Goal: Transaction & Acquisition: Purchase product/service

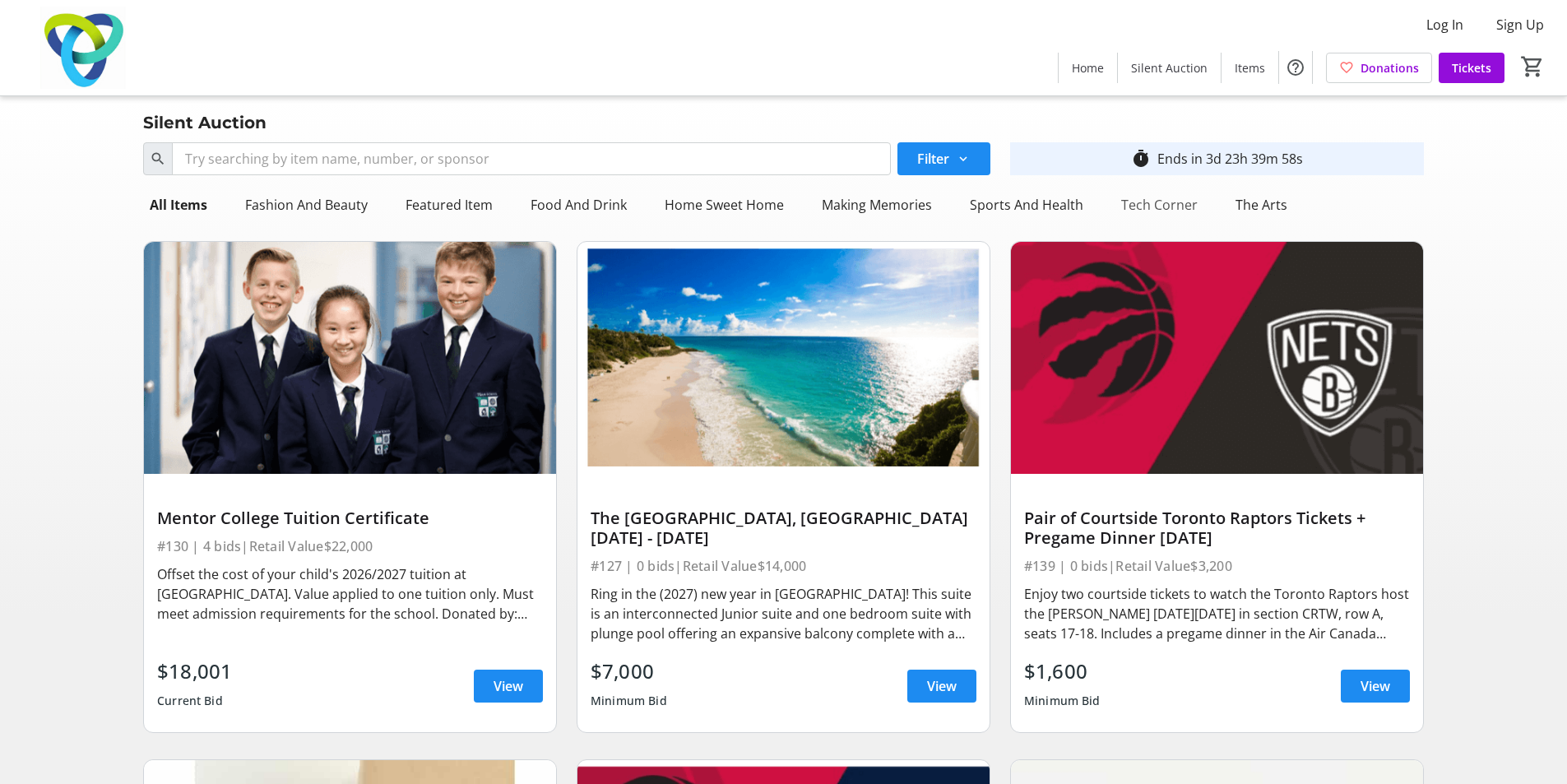
click at [1164, 210] on div "Tech Corner" at bounding box center [1160, 205] width 90 height 33
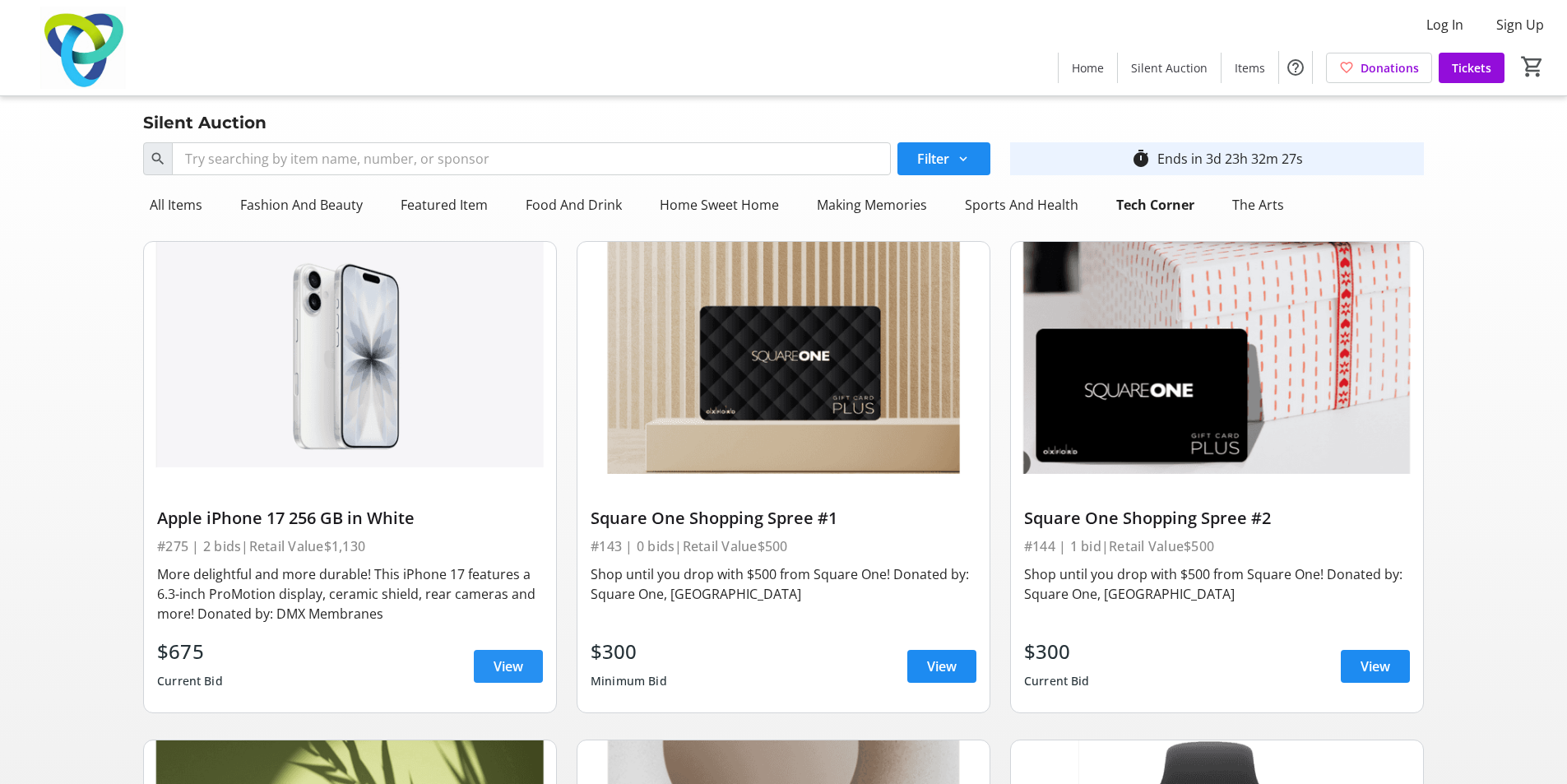
click at [504, 670] on span "View" at bounding box center [508, 666] width 30 height 20
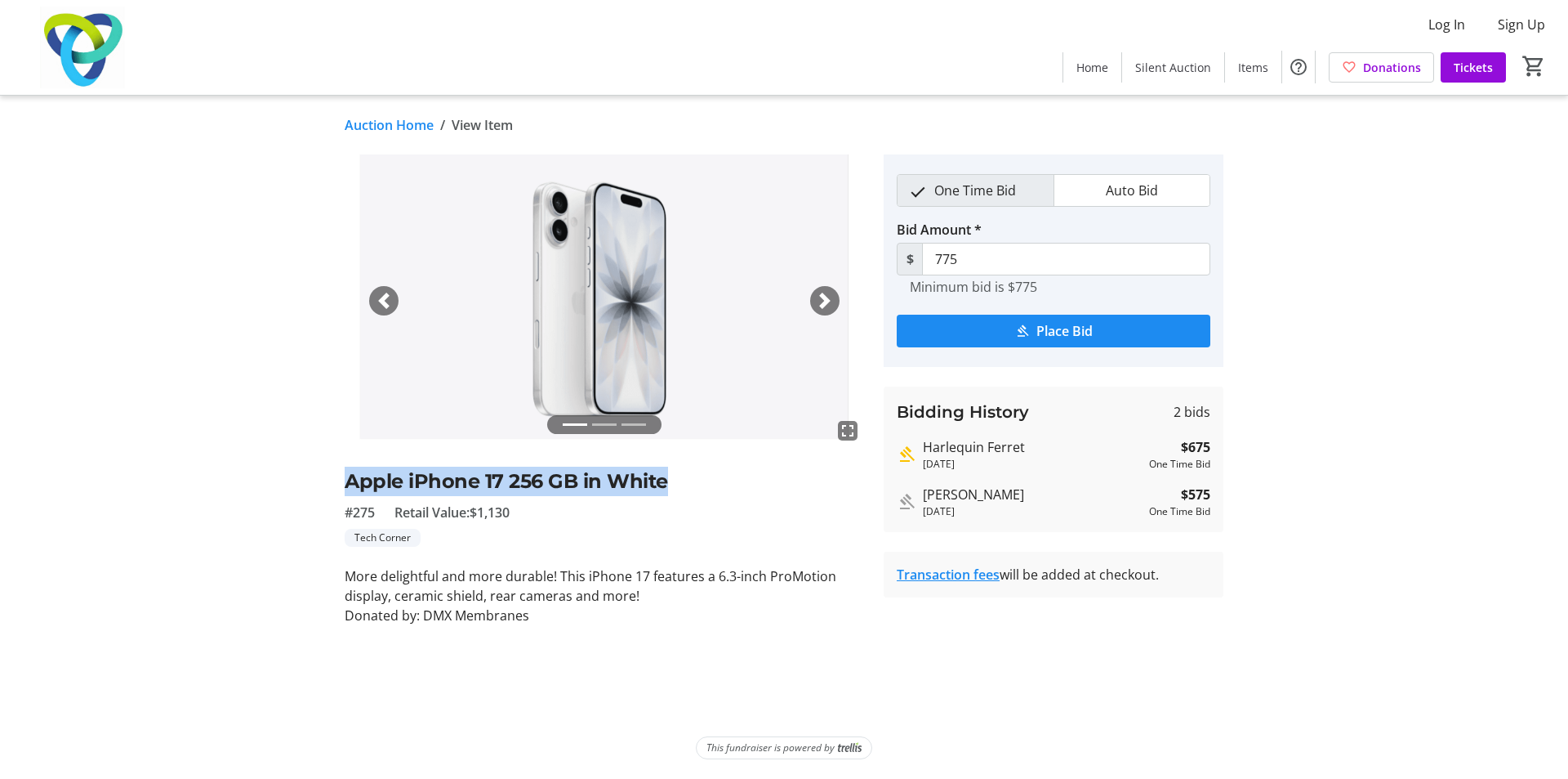
drag, startPoint x: 663, startPoint y: 479, endPoint x: 350, endPoint y: 497, distance: 313.5
click at [350, 497] on div "Apple iPhone 17 256 GB in White #275 Retail Value: $1,130 Tech Corner" at bounding box center [604, 506] width 519 height 80
drag, startPoint x: 546, startPoint y: 481, endPoint x: 334, endPoint y: 473, distance: 212.2
click at [334, 473] on div "fullscreen fullscreen fullscreen Previous Next Apple iPhone 17 256 GB in White …" at bounding box center [784, 390] width 1078 height 471
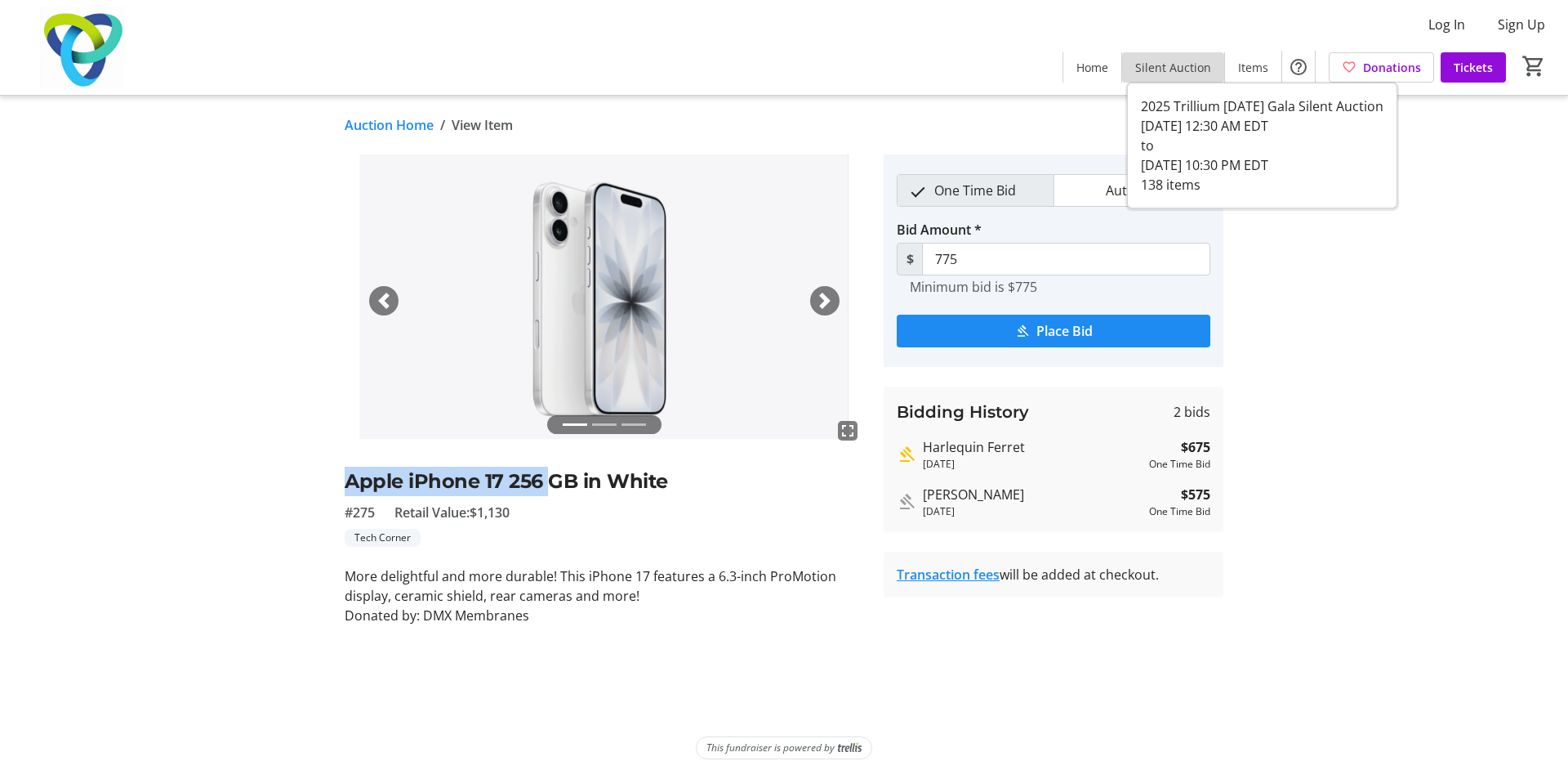
click at [1185, 65] on span "Silent Auction" at bounding box center [1173, 67] width 76 height 17
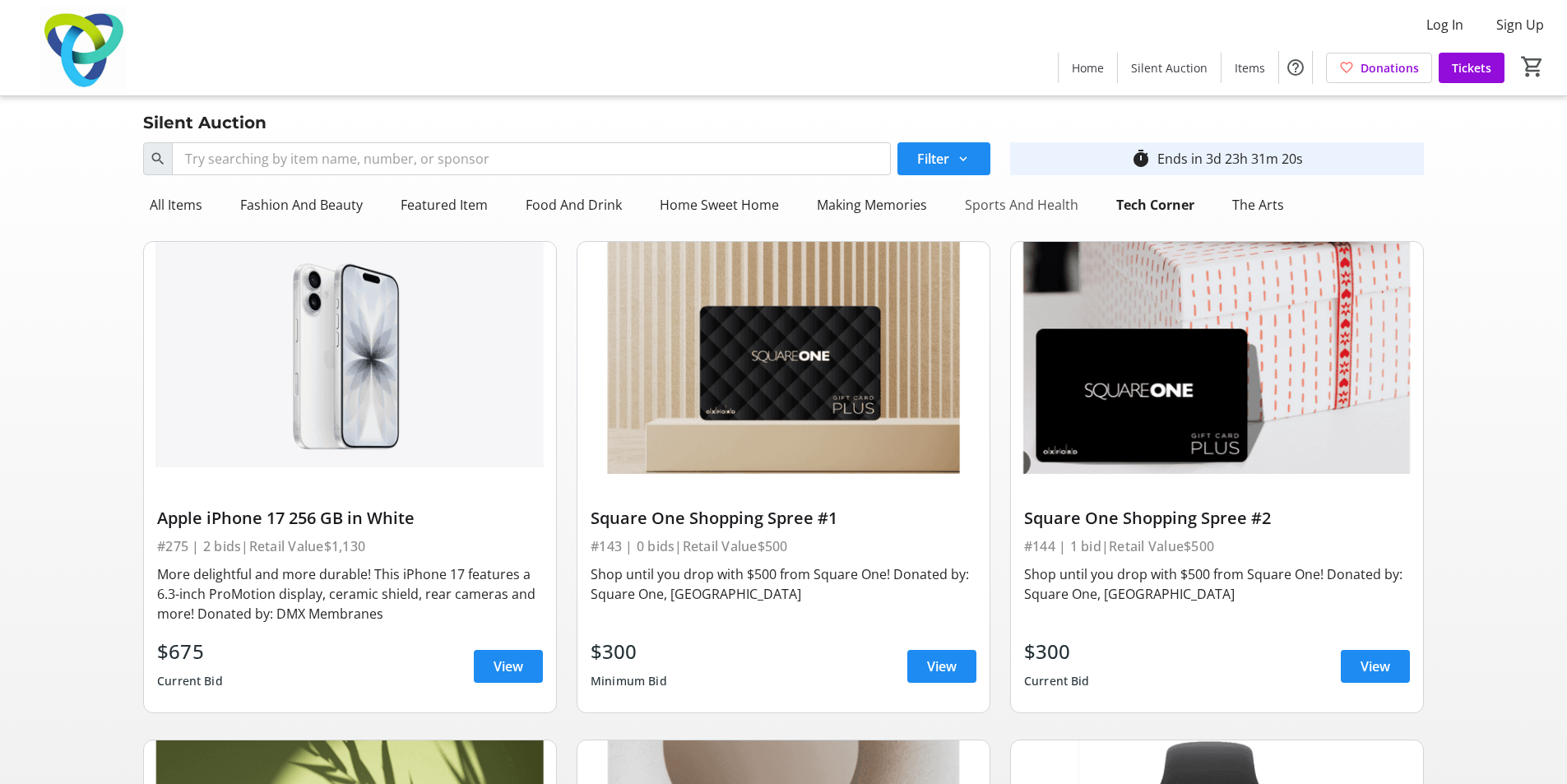
click at [1027, 200] on div "Sports And Health" at bounding box center [1021, 205] width 127 height 33
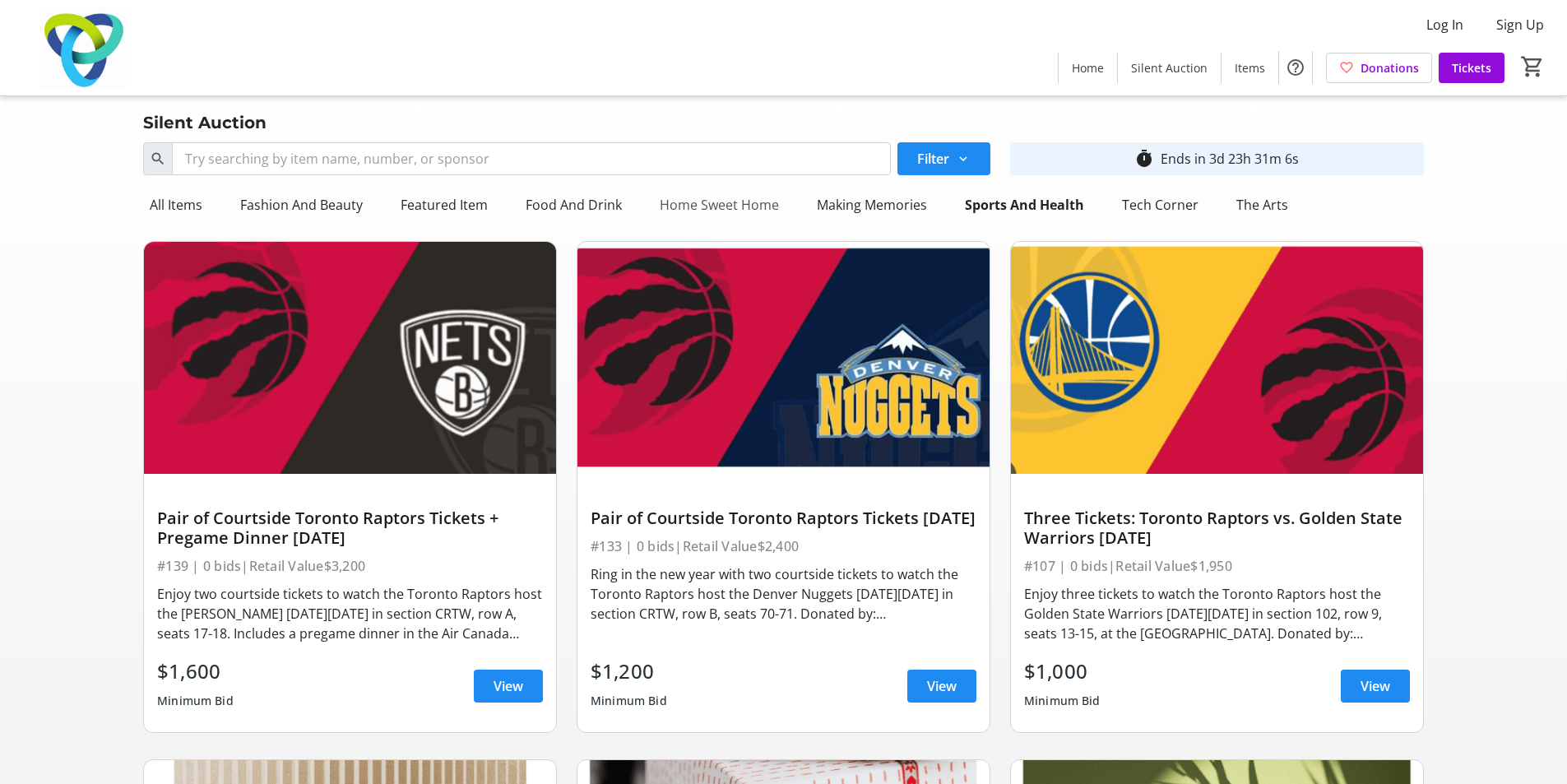
click at [745, 206] on div "Home Sweet Home" at bounding box center [720, 205] width 133 height 33
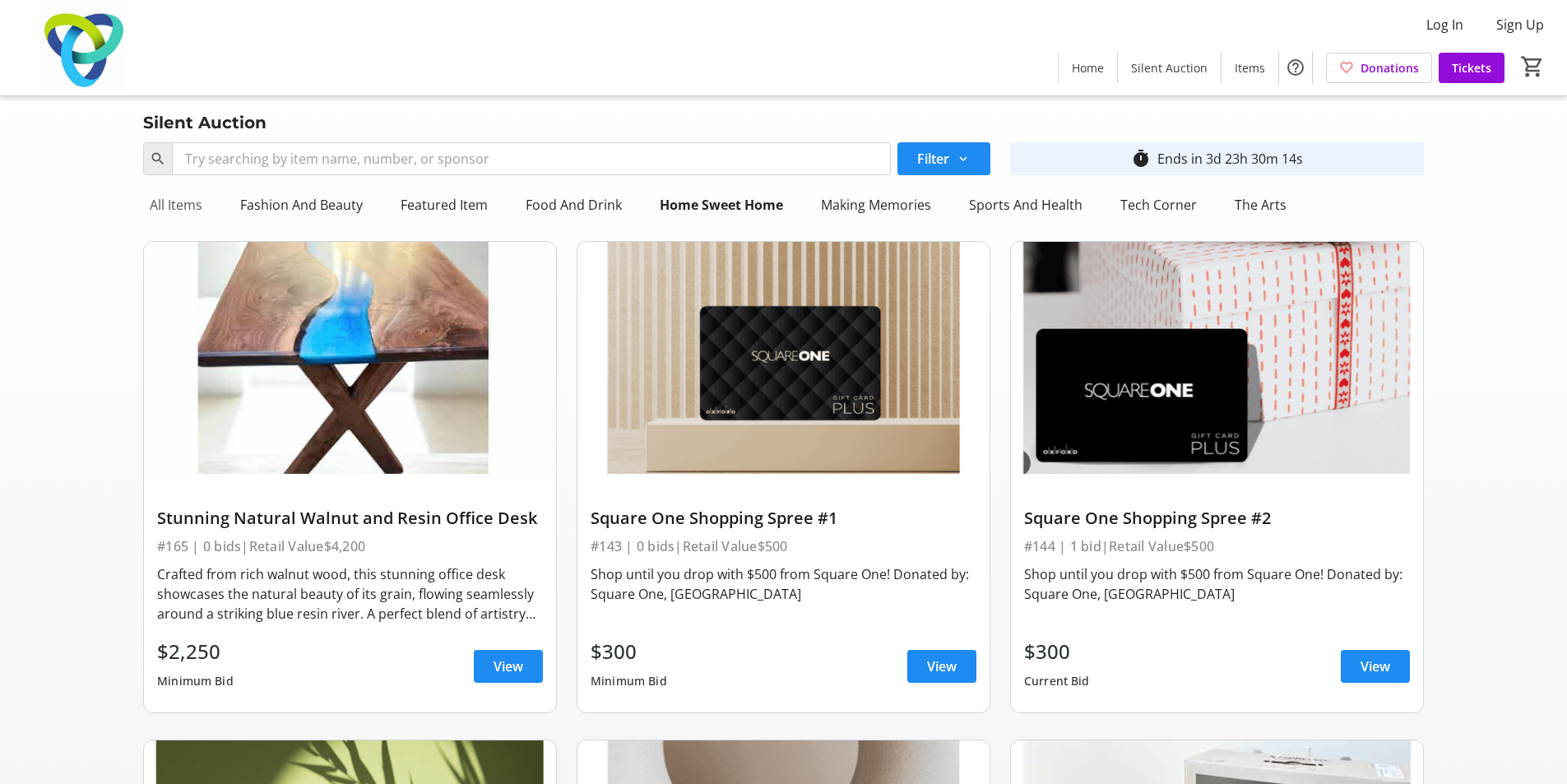
click at [174, 206] on div "All Items" at bounding box center [176, 205] width 65 height 33
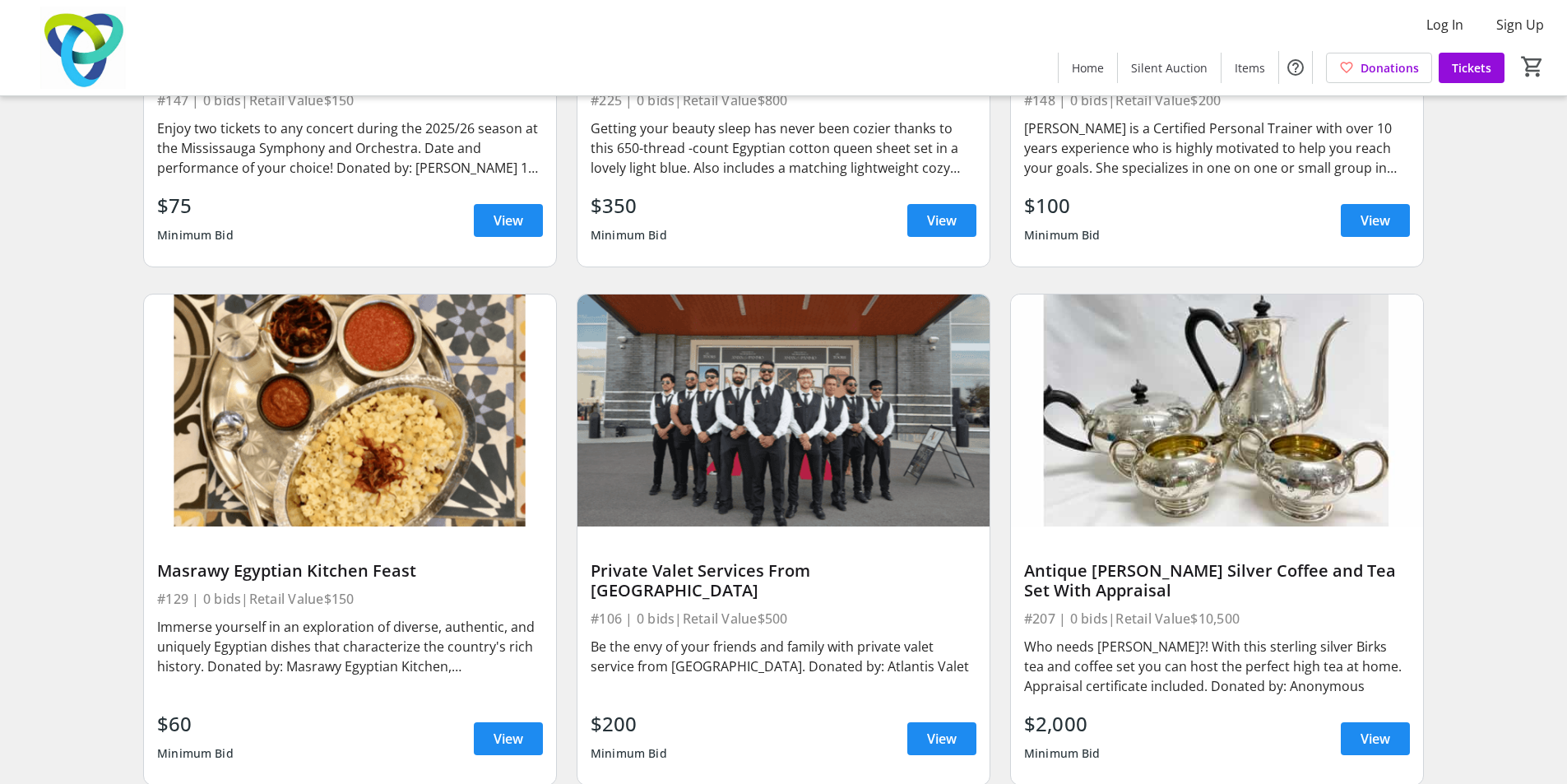
scroll to position [16897, 0]
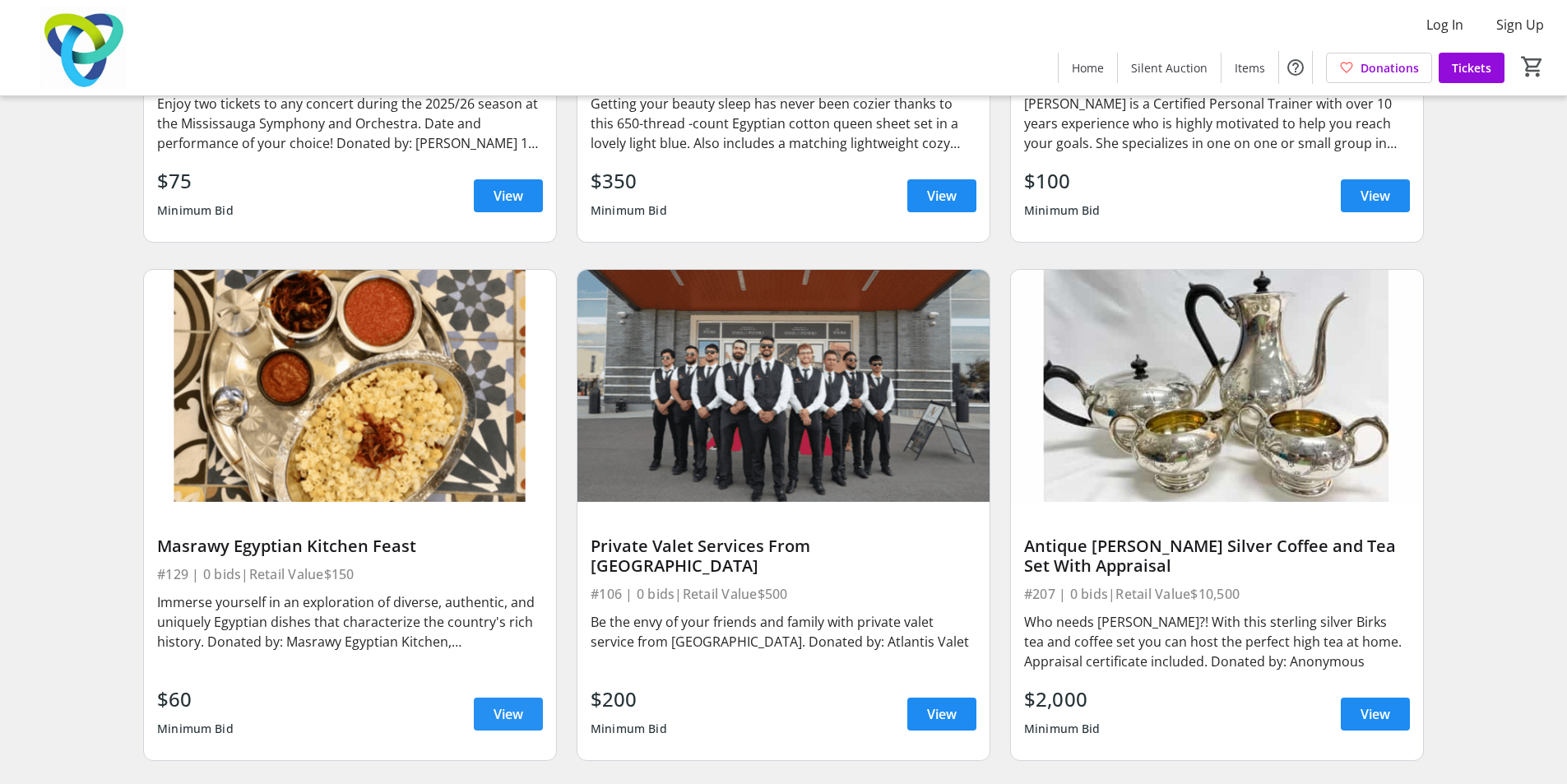
click at [510, 704] on span "View" at bounding box center [508, 714] width 30 height 20
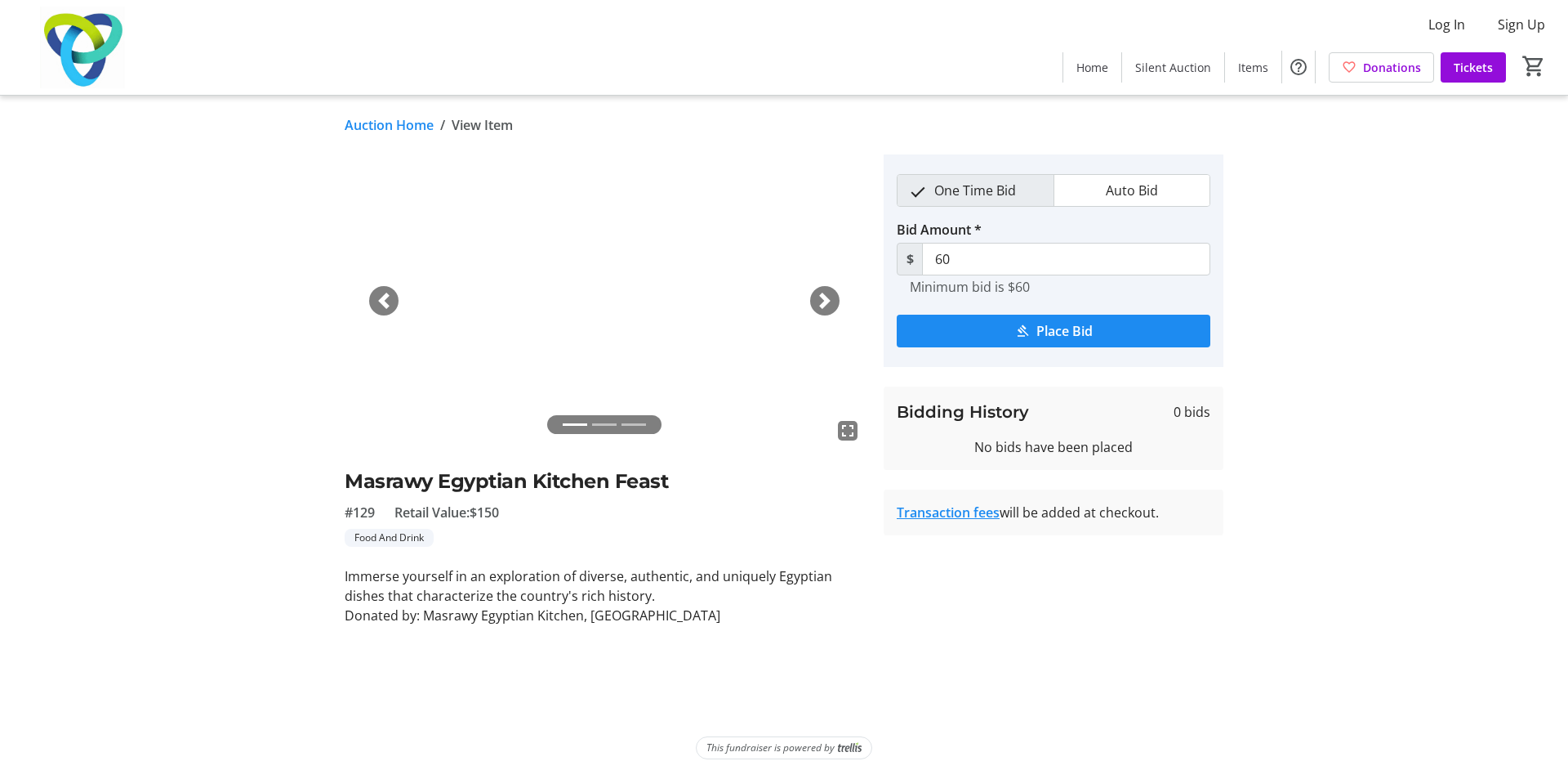
click at [828, 296] on span "button" at bounding box center [825, 301] width 16 height 16
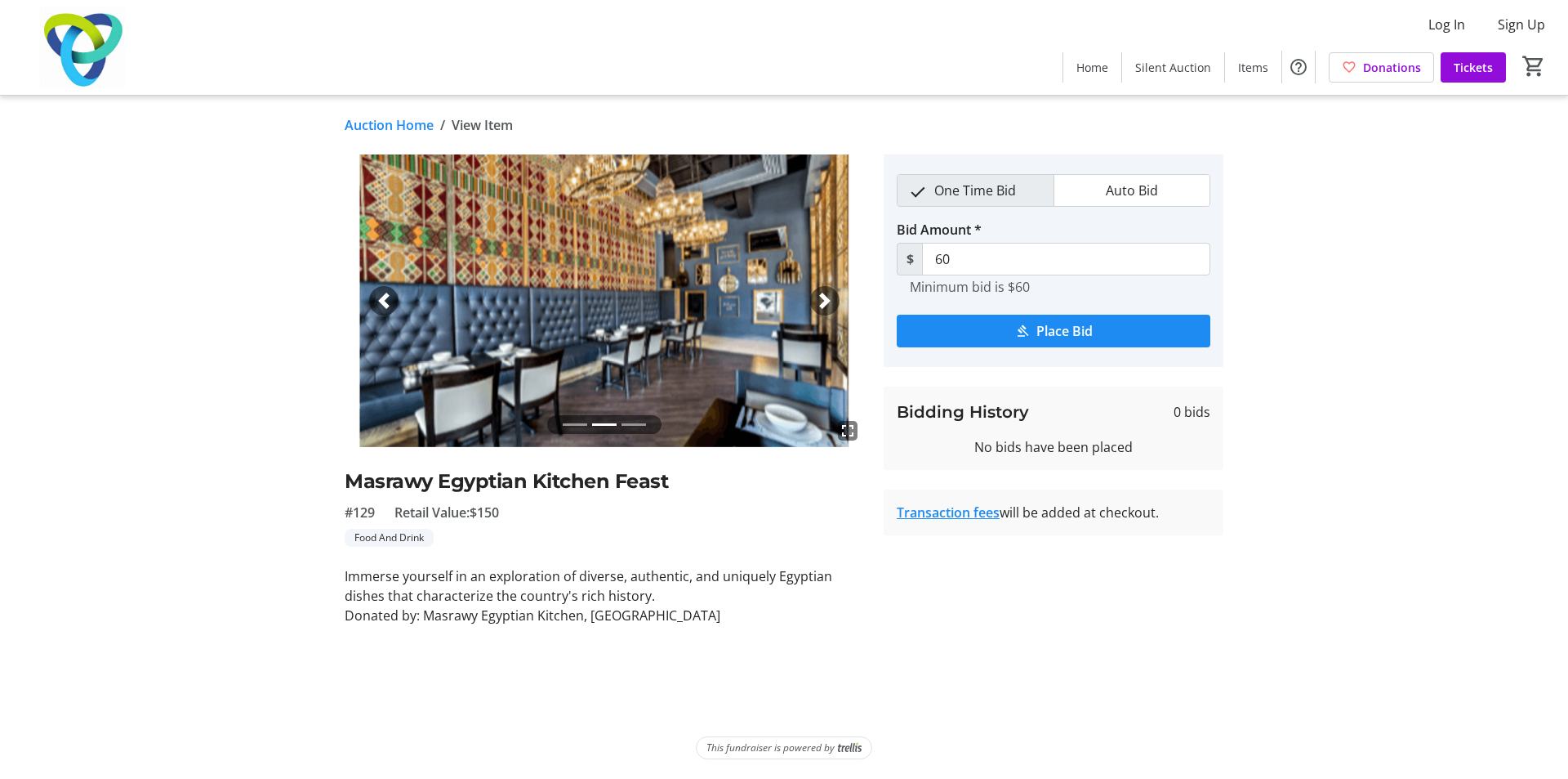
click at [828, 296] on span "button" at bounding box center [825, 301] width 16 height 16
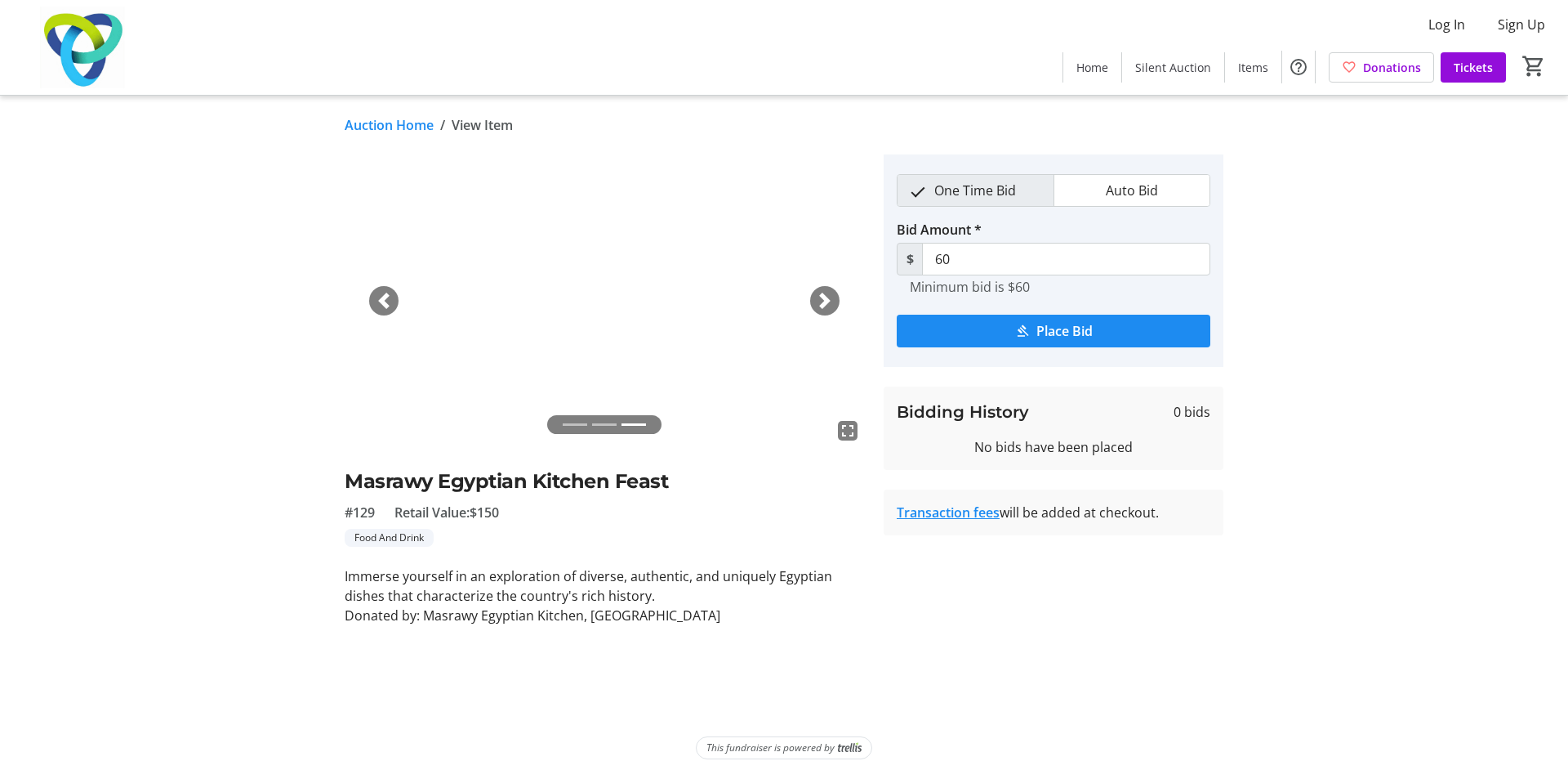
click at [1121, 198] on span "Auto Bid" at bounding box center [1132, 190] width 72 height 31
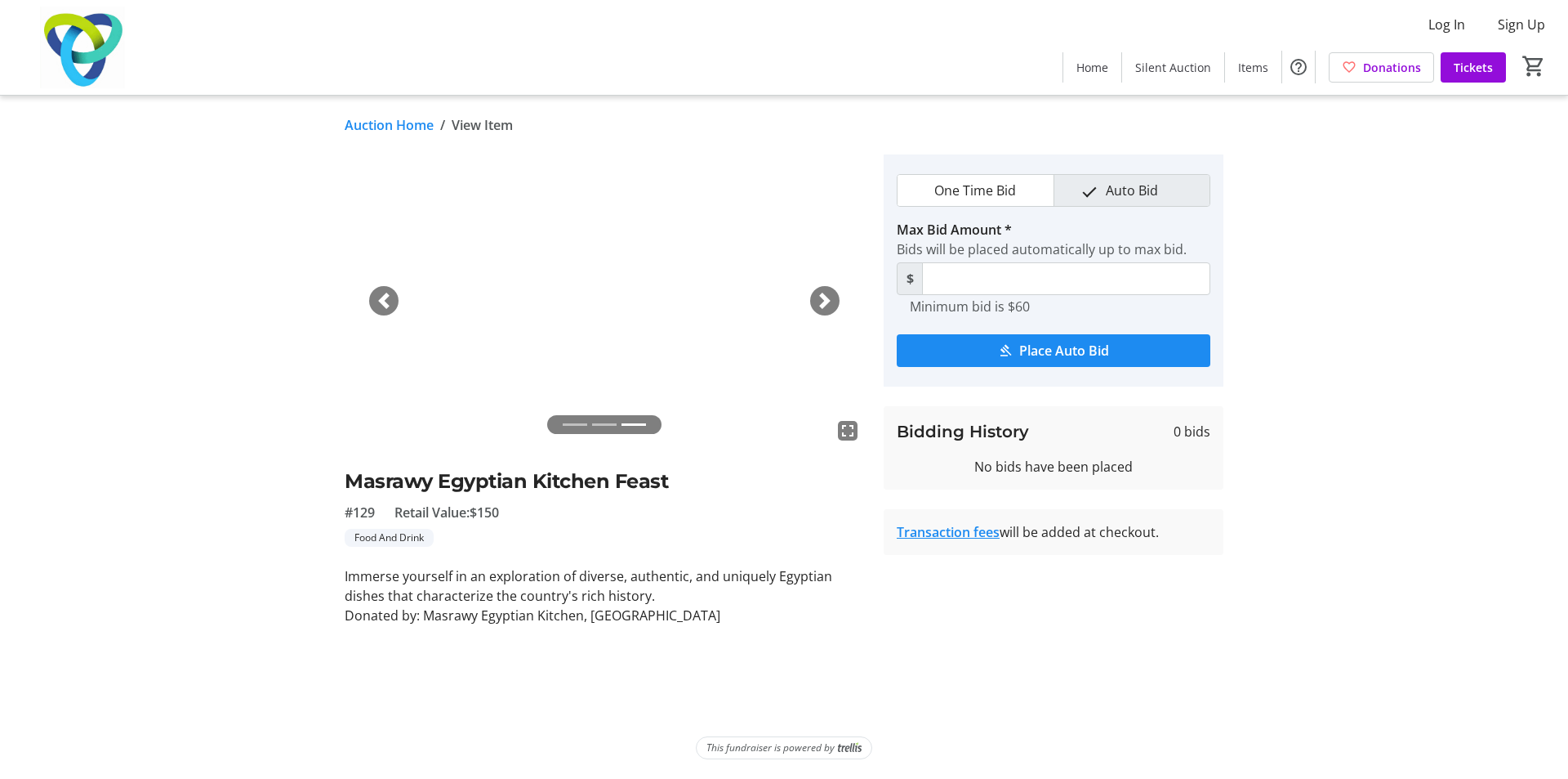
click at [965, 191] on span "One Time Bid" at bounding box center [975, 190] width 101 height 31
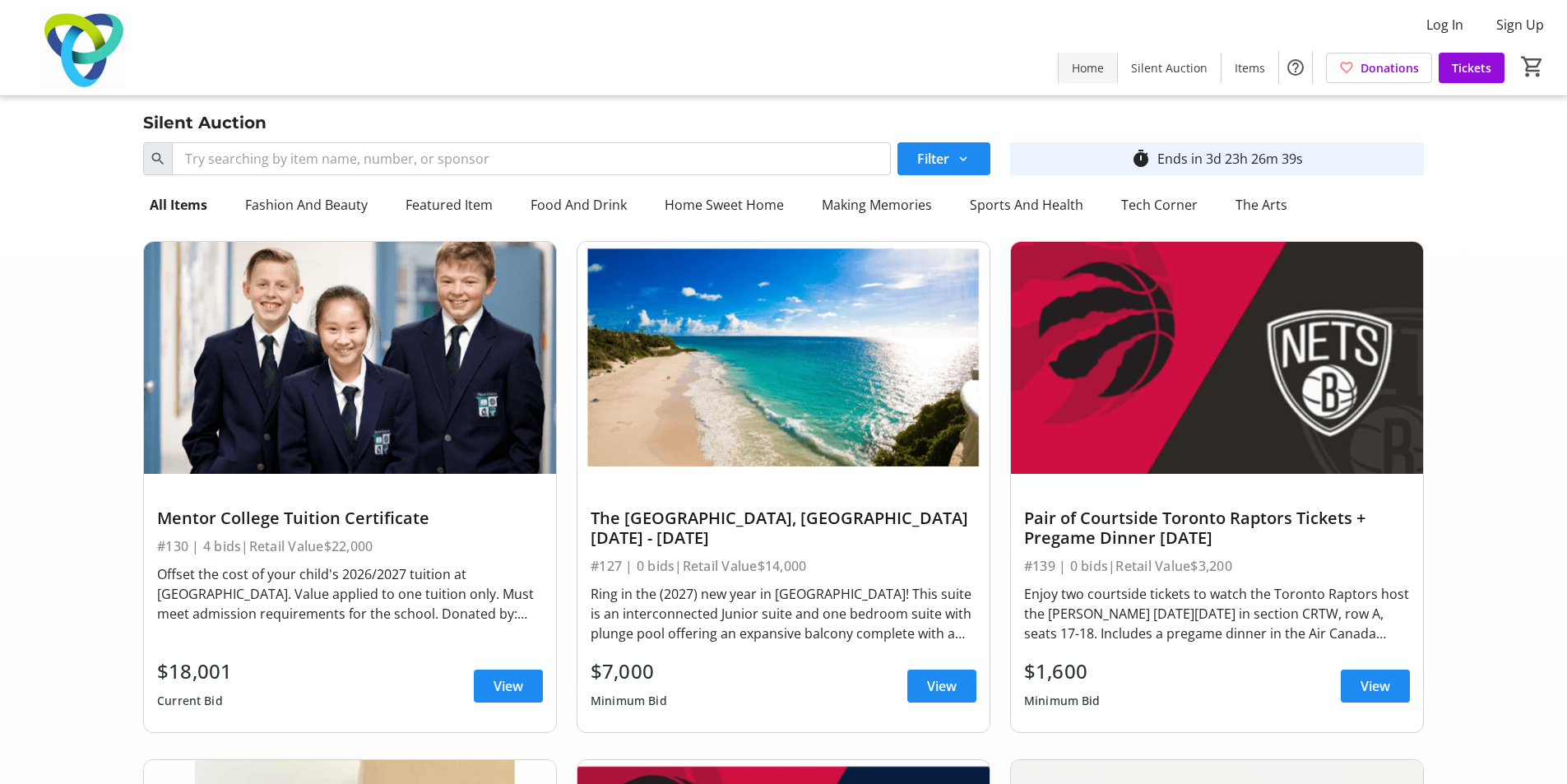
click at [1089, 74] on span "Home" at bounding box center [1088, 67] width 32 height 17
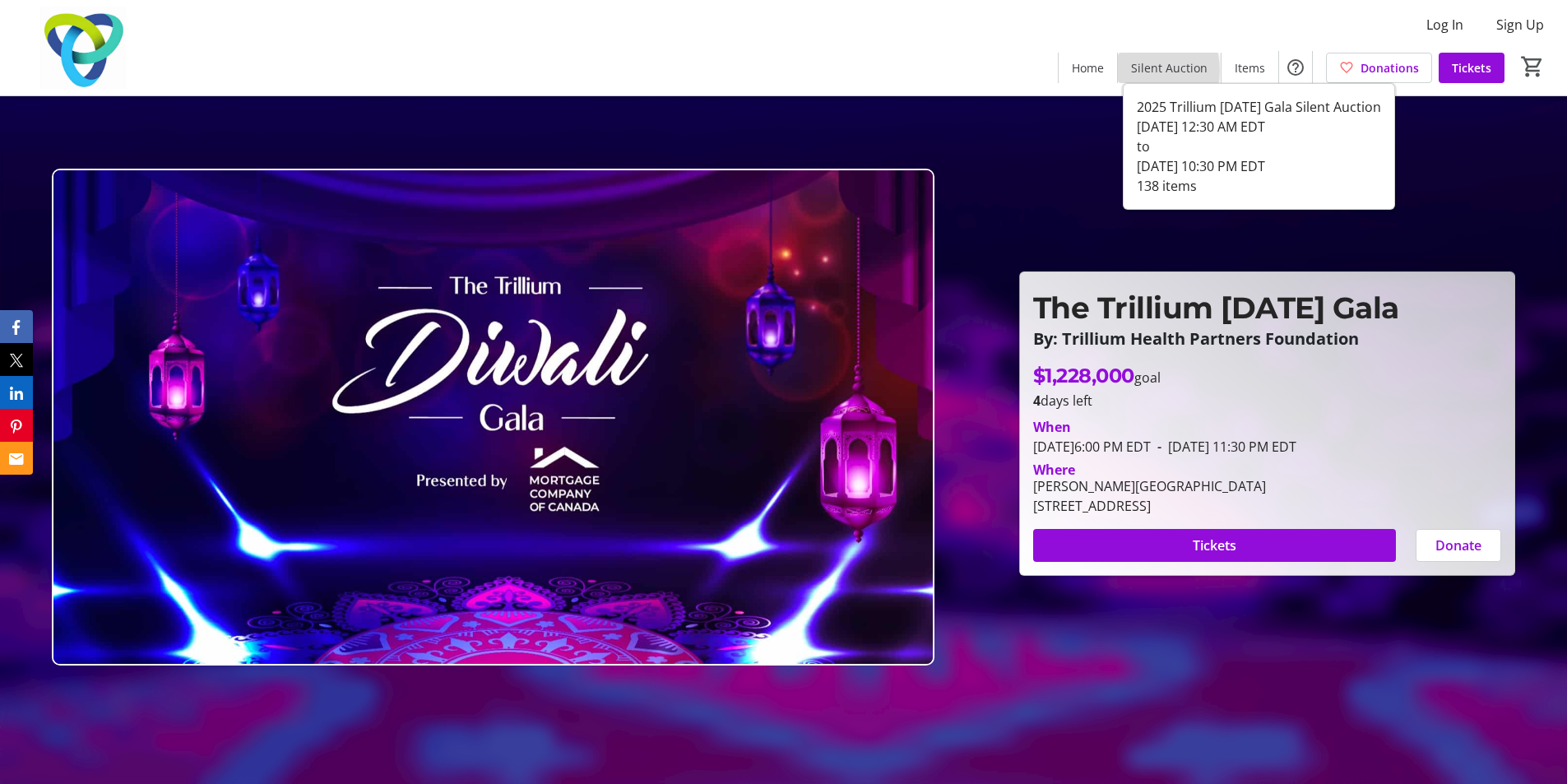
click at [1140, 70] on span "Silent Auction" at bounding box center [1169, 67] width 76 height 17
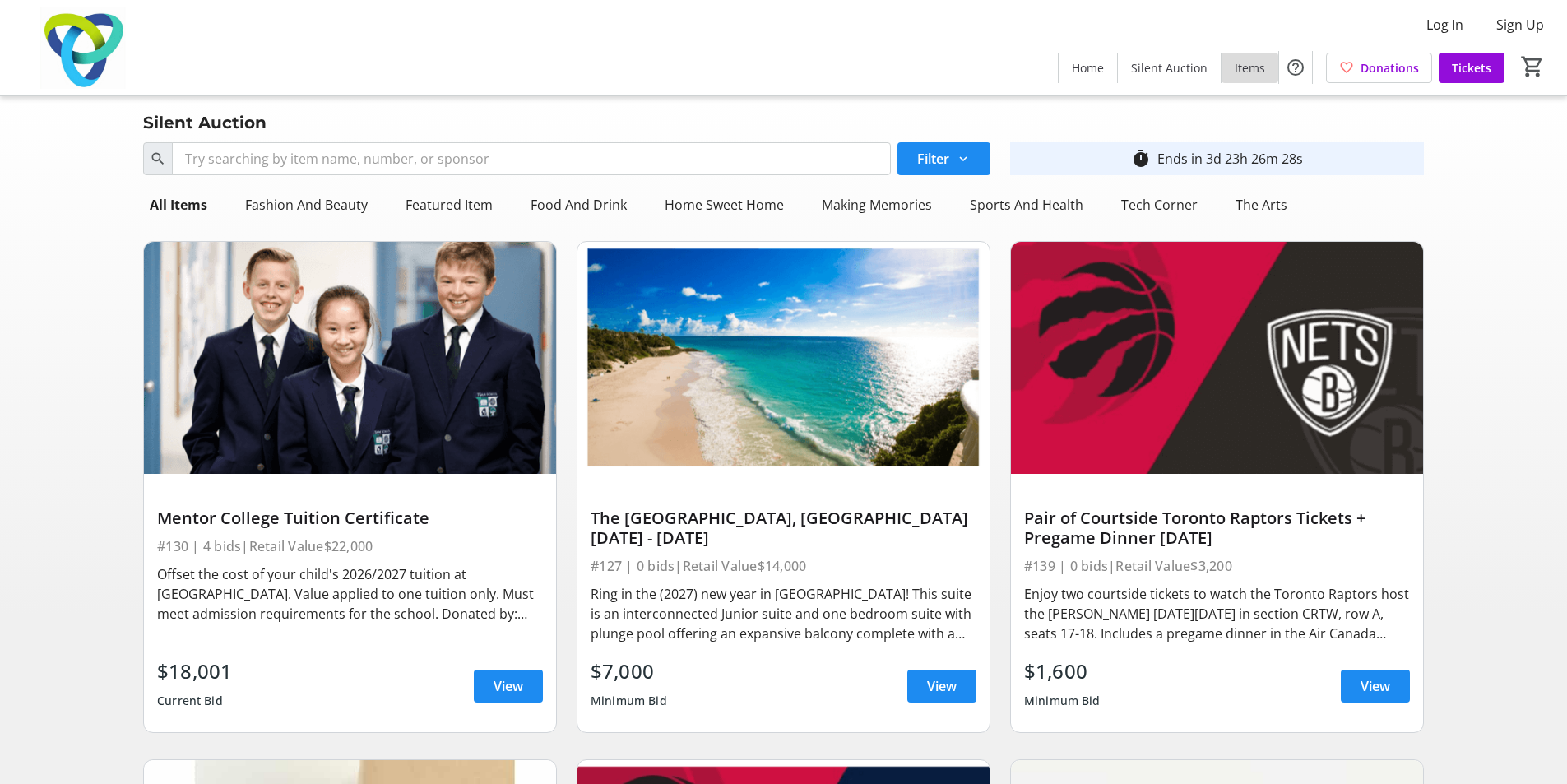
click at [1258, 56] on span at bounding box center [1250, 68] width 56 height 40
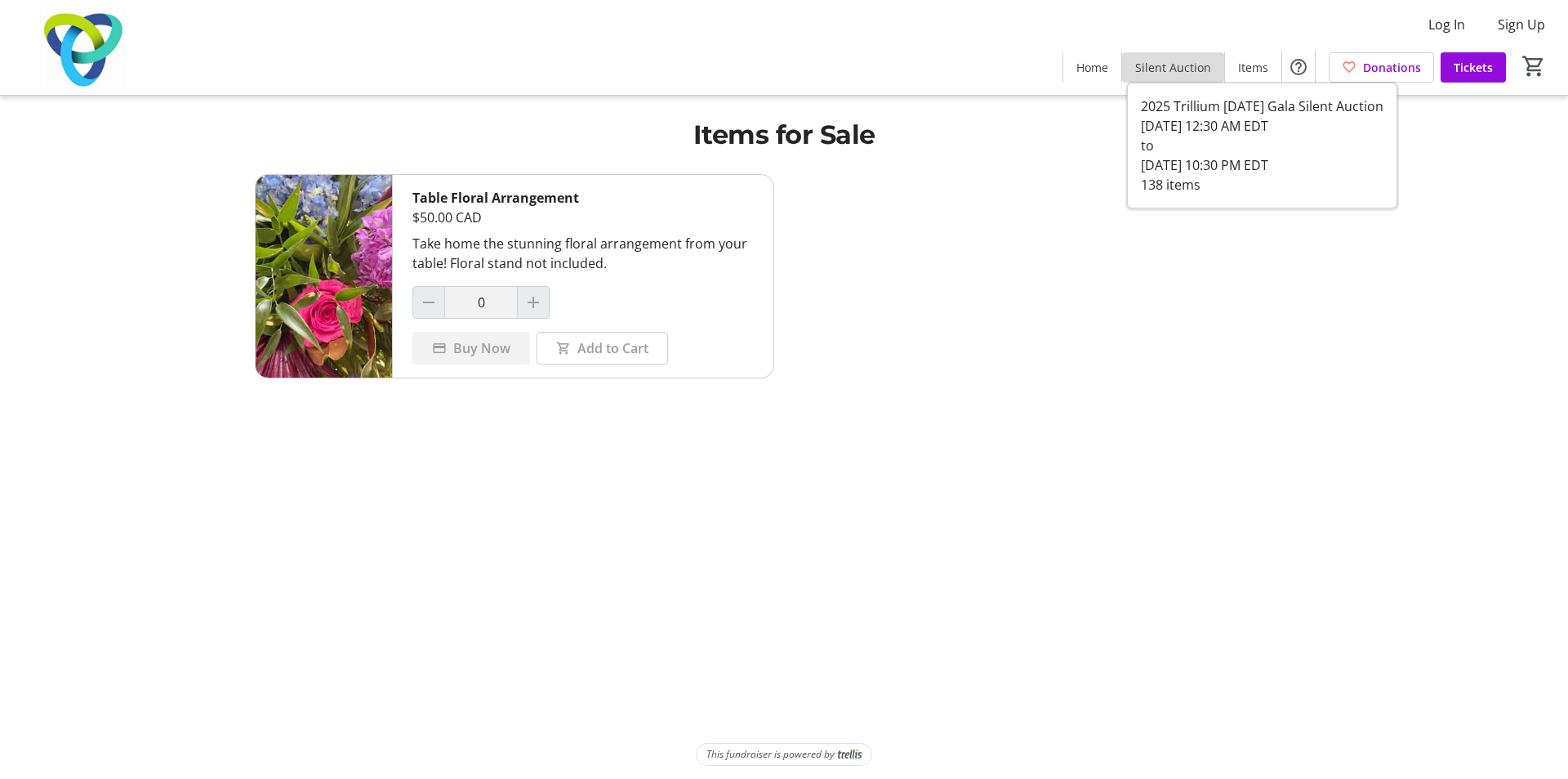
click at [1187, 65] on span "Silent Auction" at bounding box center [1173, 67] width 76 height 17
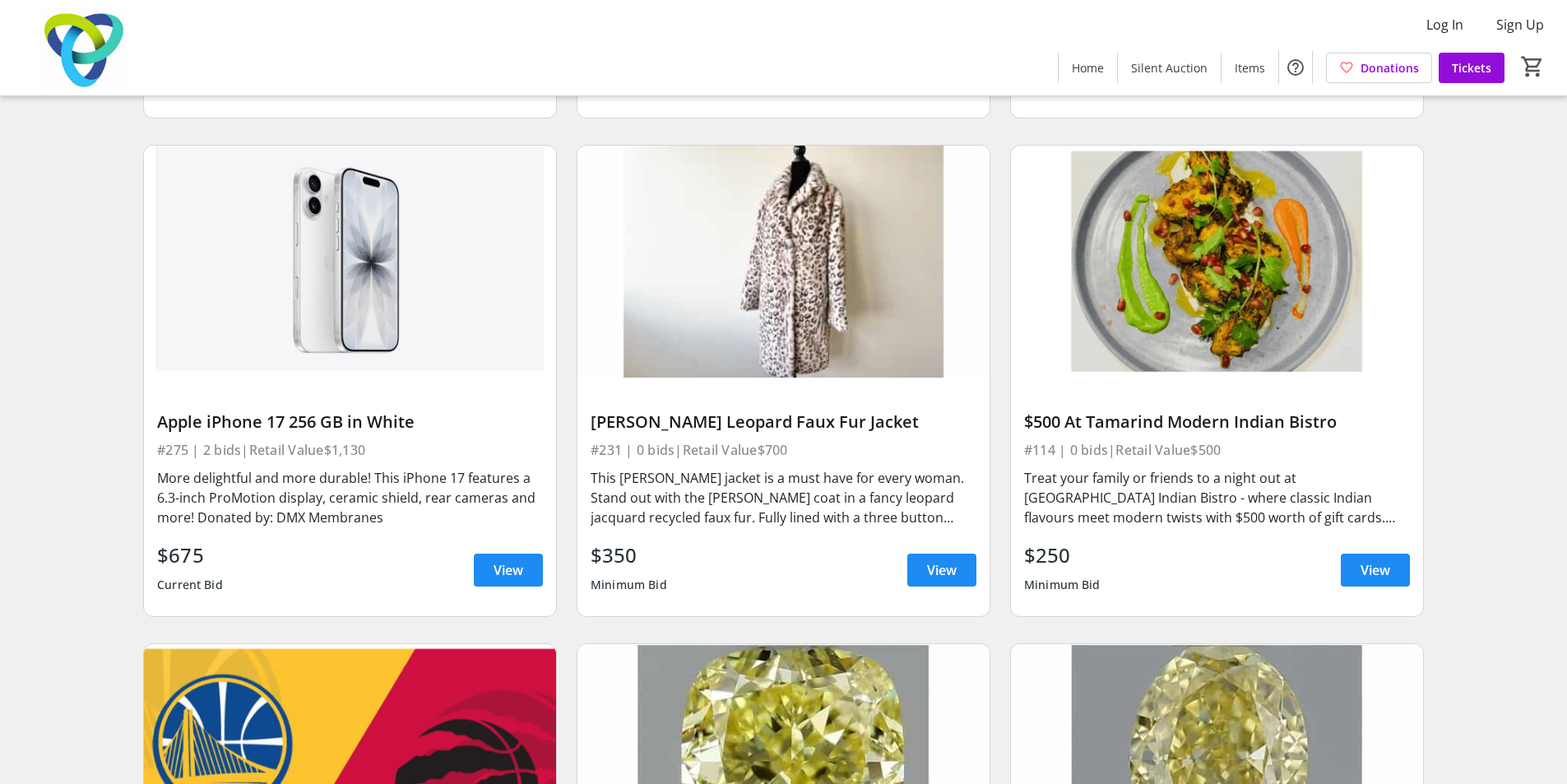
scroll to position [1135, 0]
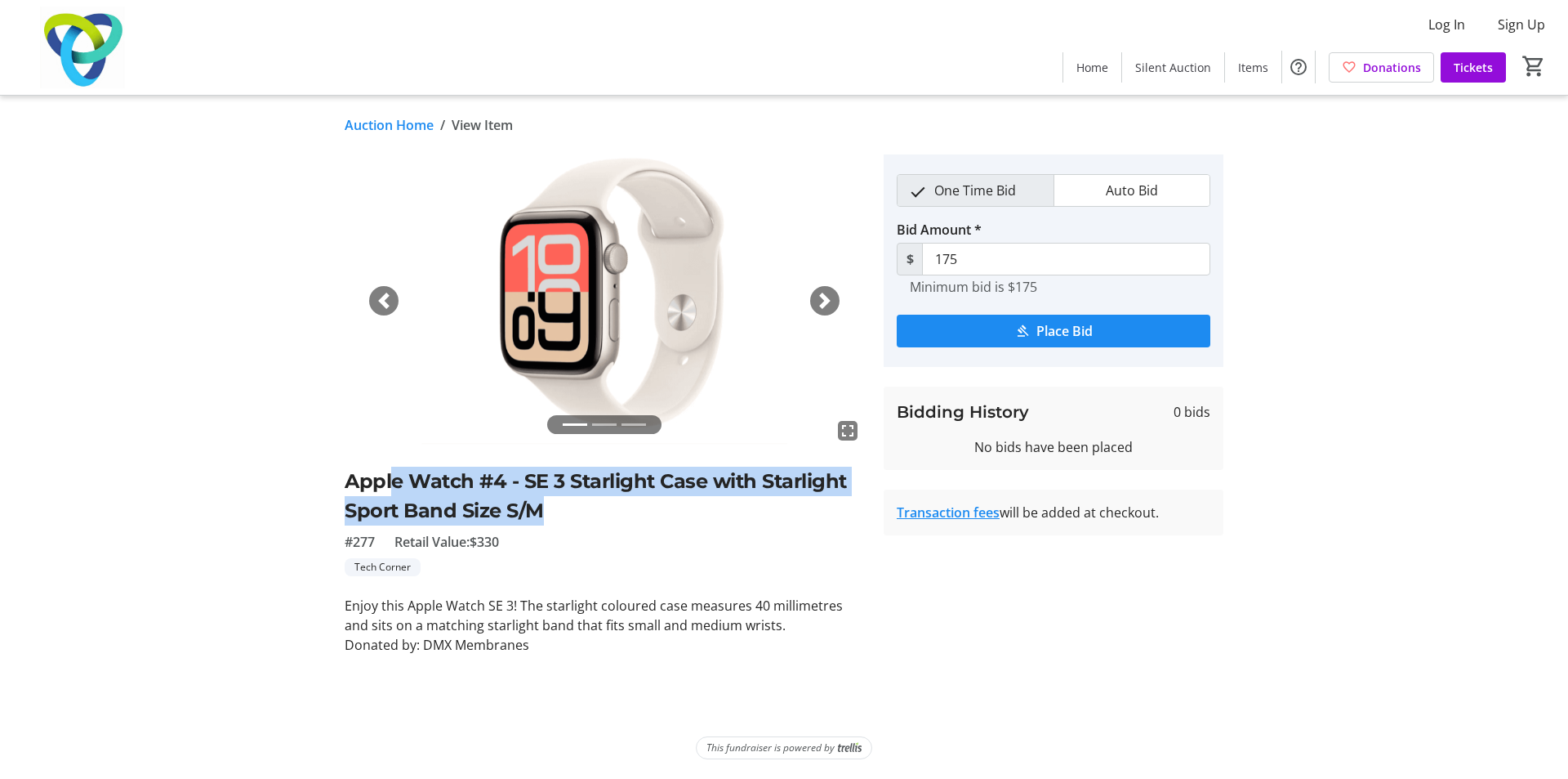
drag, startPoint x: 556, startPoint y: 510, endPoint x: 392, endPoint y: 492, distance: 165.0
click at [392, 492] on h2 "Apple Watch #4 - SE 3 Starlight Case with Starlight Sport Band Size S/M" at bounding box center [604, 496] width 519 height 58
click at [545, 507] on h2 "Apple Watch #4 - SE 3 Starlight Case with Starlight Sport Band Size S/M" at bounding box center [604, 496] width 519 height 58
drag, startPoint x: 518, startPoint y: 506, endPoint x: 351, endPoint y: 483, distance: 168.6
click at [351, 483] on h2 "Apple Watch #4 - SE 3 Starlight Case with Starlight Sport Band Size S/M" at bounding box center [604, 496] width 519 height 58
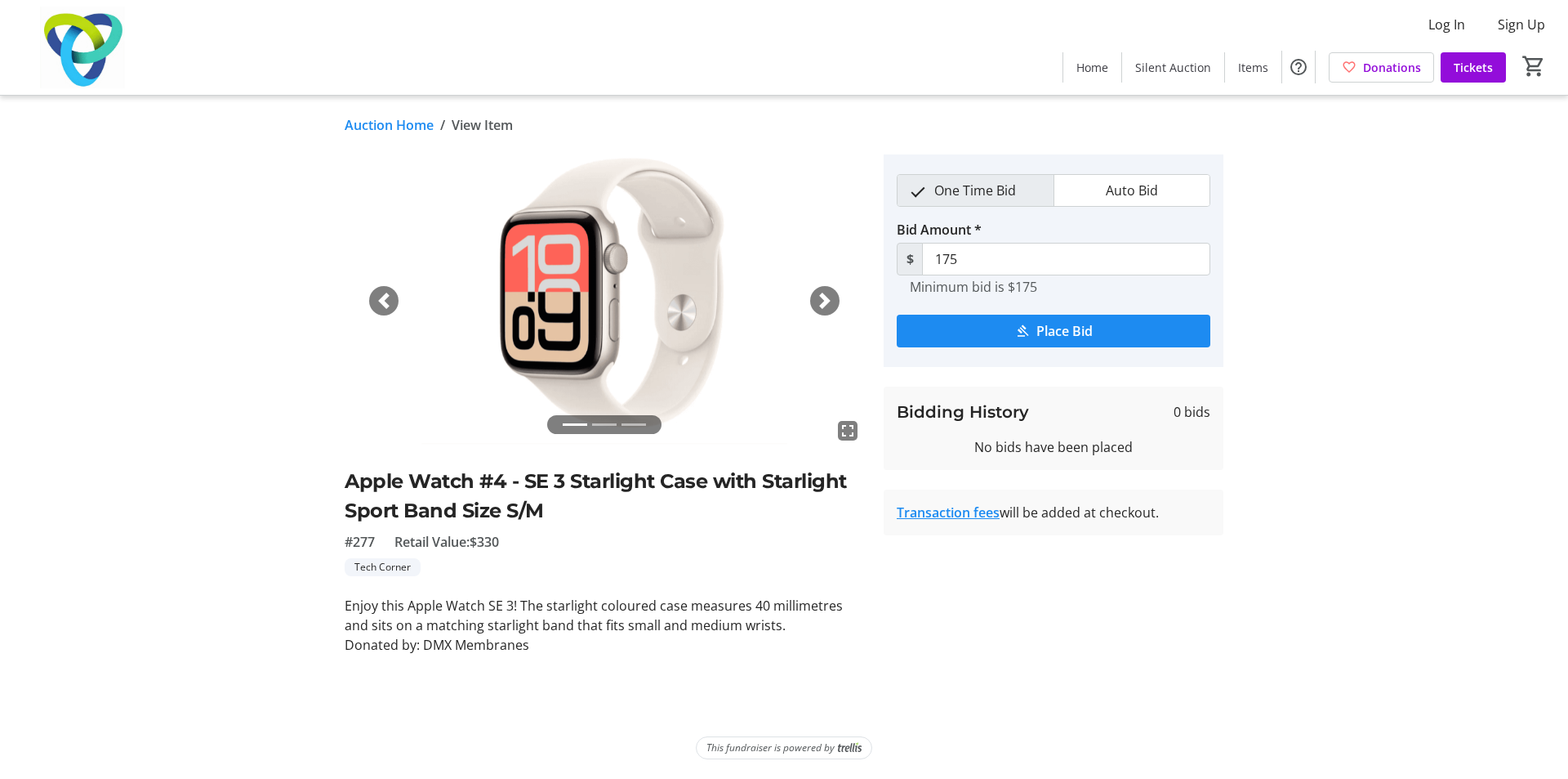
click at [185, 326] on tr-auction-item-details-ui "Auction Home / View Item fullscreen fullscreen fullscreen Previous Next Apple W…" at bounding box center [784, 437] width 1568 height 683
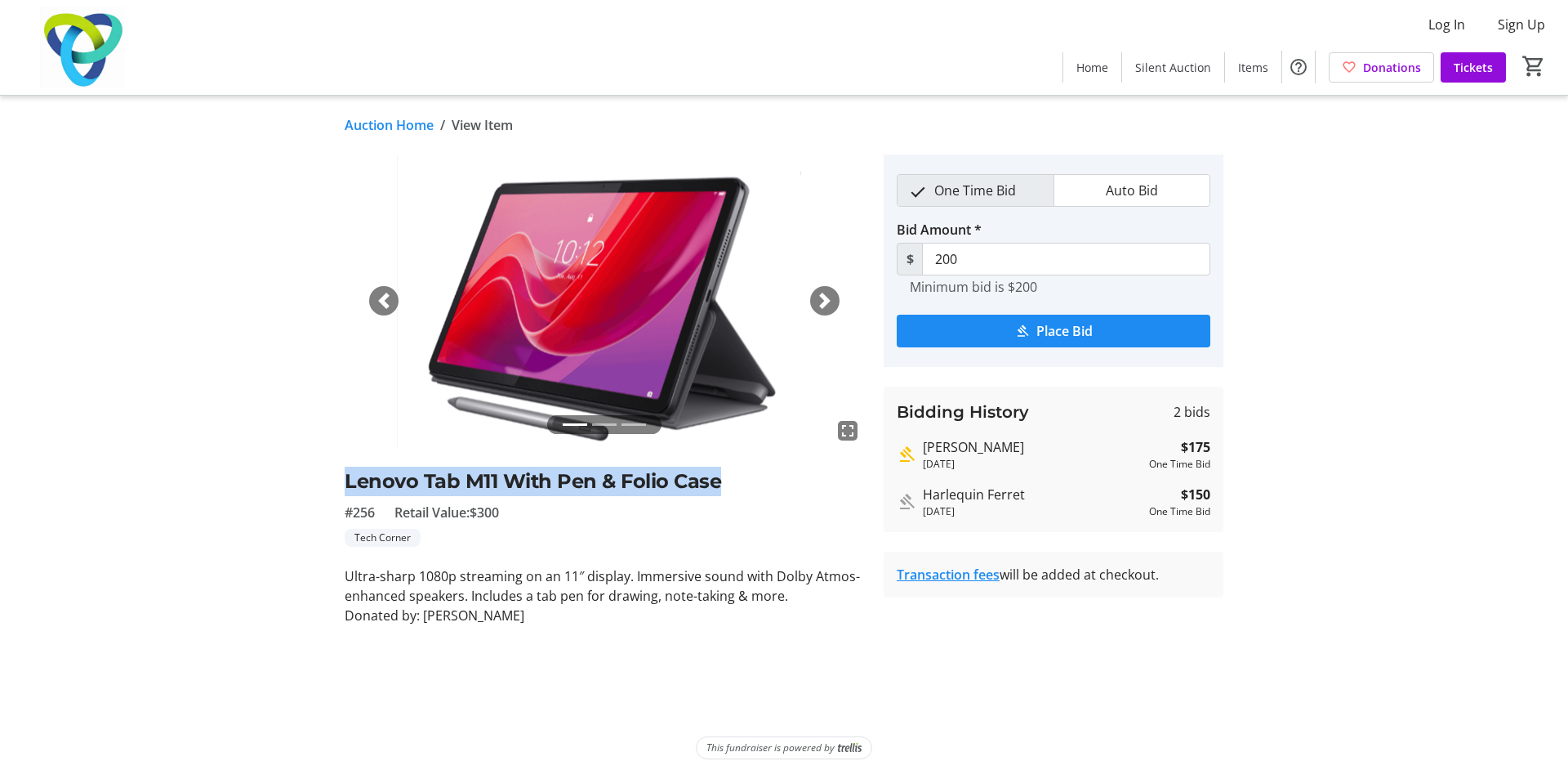
drag, startPoint x: 715, startPoint y: 479, endPoint x: 333, endPoint y: 485, distance: 382.0
click at [333, 485] on div "fullscreen fullscreen fullscreen Previous Next Lenovo Tab M11 With Pen & Folio …" at bounding box center [784, 390] width 1078 height 471
